Goal: Task Accomplishment & Management: Manage account settings

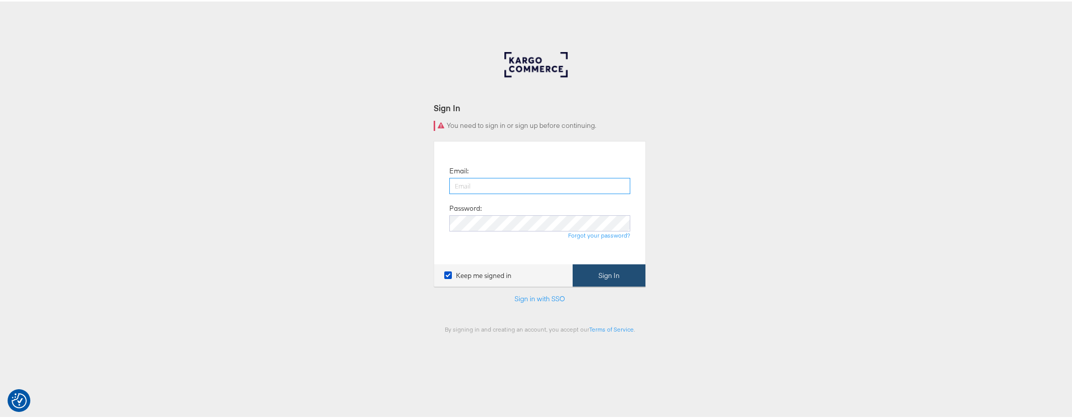
type input "michelle.munera@kargo.com"
click at [607, 269] on button "Sign In" at bounding box center [608, 274] width 73 height 23
click at [607, 269] on div "Keep me signed in Sign In" at bounding box center [539, 274] width 211 height 23
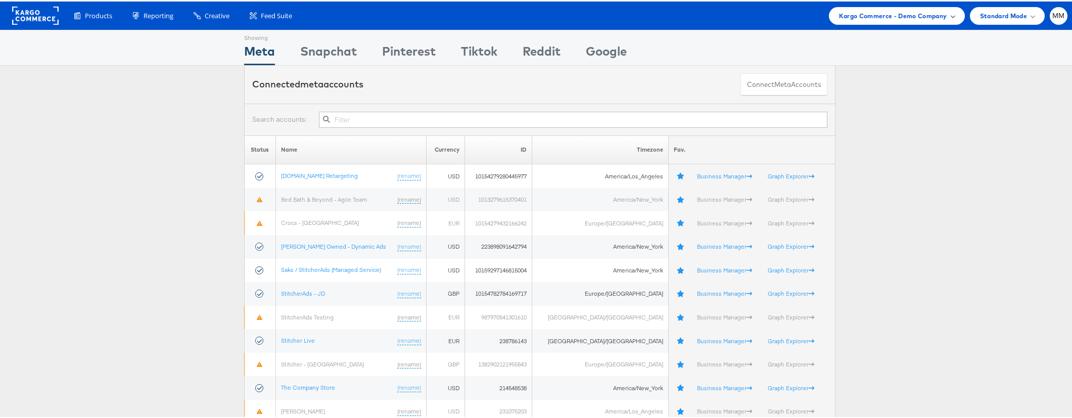
click at [942, 16] on div "Kargo Commerce - Demo Company" at bounding box center [897, 14] width 116 height 11
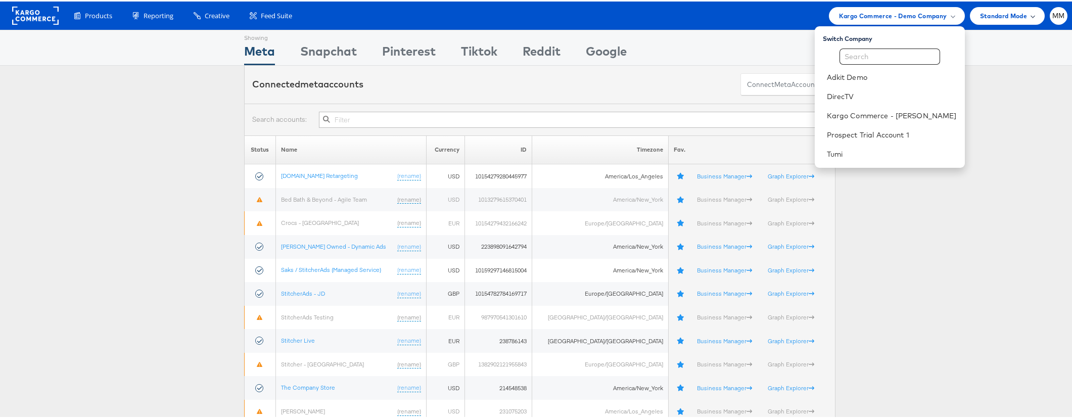
click at [1000, 14] on span "Standard Mode" at bounding box center [1003, 14] width 47 height 11
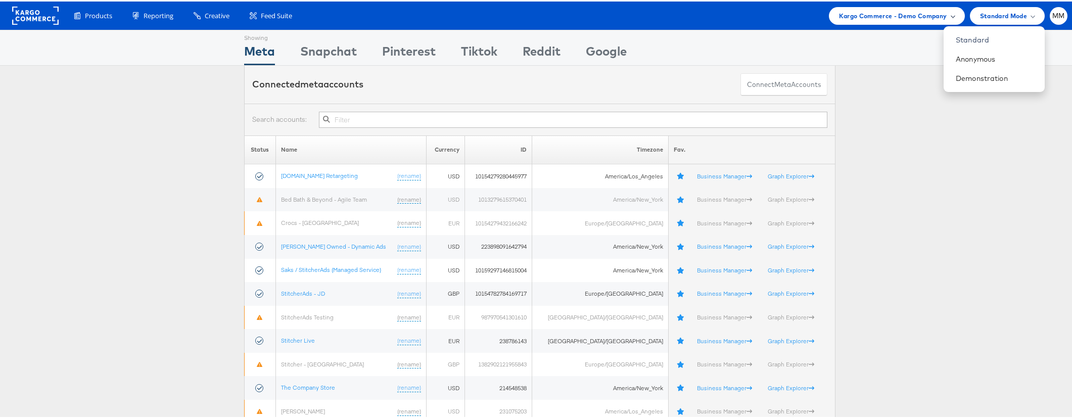
click at [829, 16] on div "Kargo Commerce - Demo Company" at bounding box center [897, 15] width 136 height 18
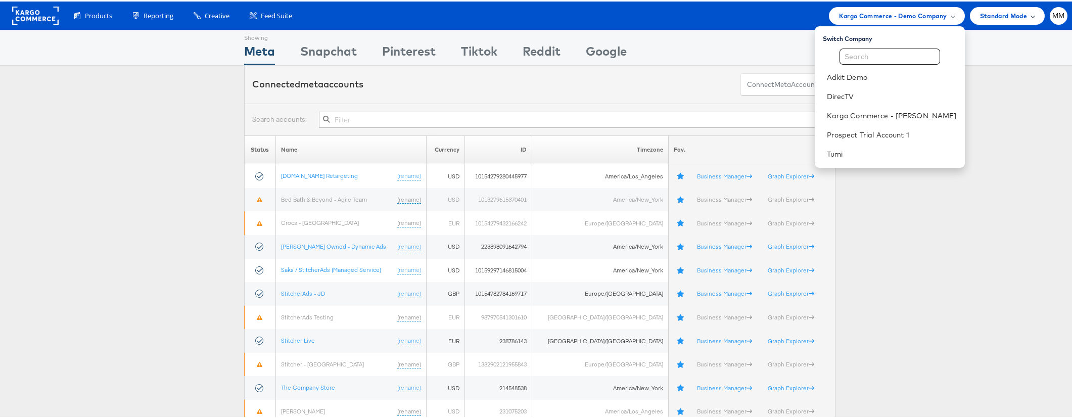
click at [988, 13] on span "Standard Mode" at bounding box center [1003, 14] width 47 height 11
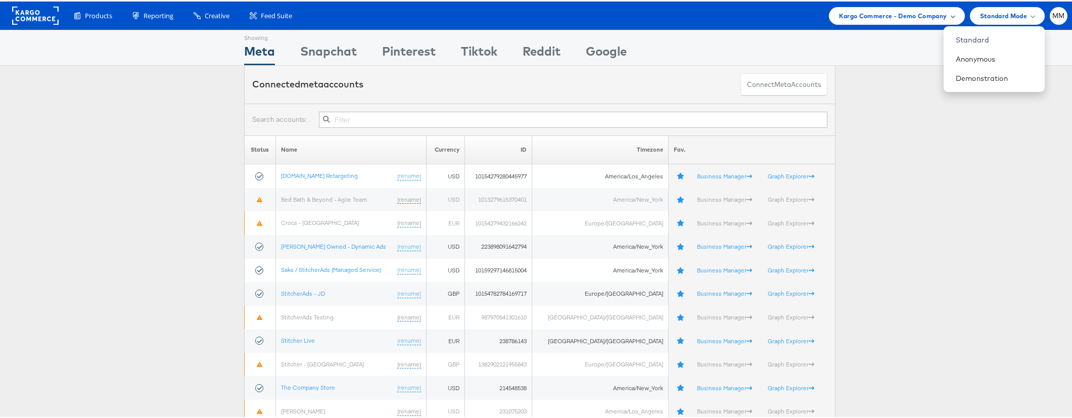
click at [893, 15] on span "Kargo Commerce - Demo Company" at bounding box center [893, 14] width 108 height 11
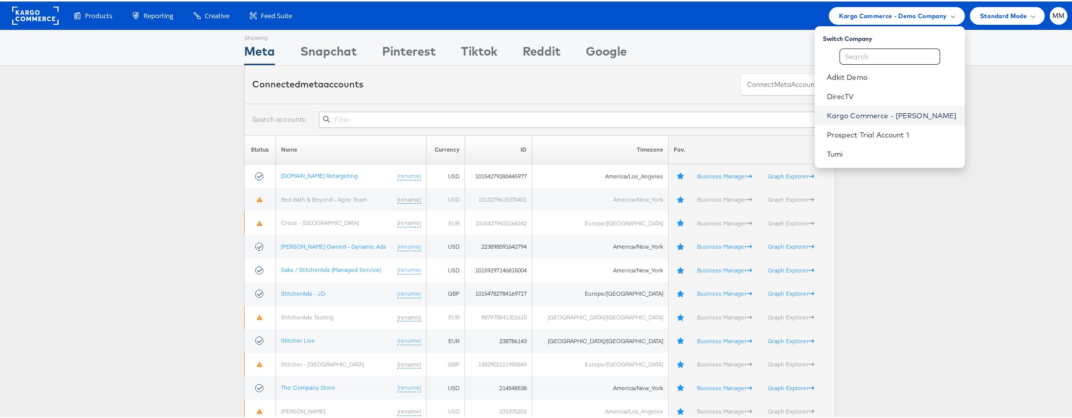
click at [886, 115] on link "Kargo Commerce - [PERSON_NAME]" at bounding box center [892, 114] width 130 height 10
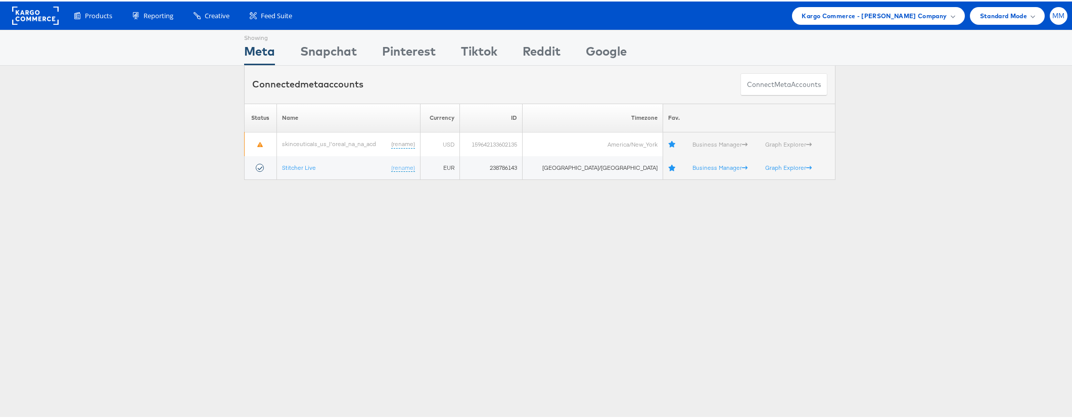
click at [1052, 11] on span "MM" at bounding box center [1058, 14] width 13 height 7
click at [1022, 101] on div "ADKIT" at bounding box center [1016, 97] width 86 height 12
